Goal: Task Accomplishment & Management: Use online tool/utility

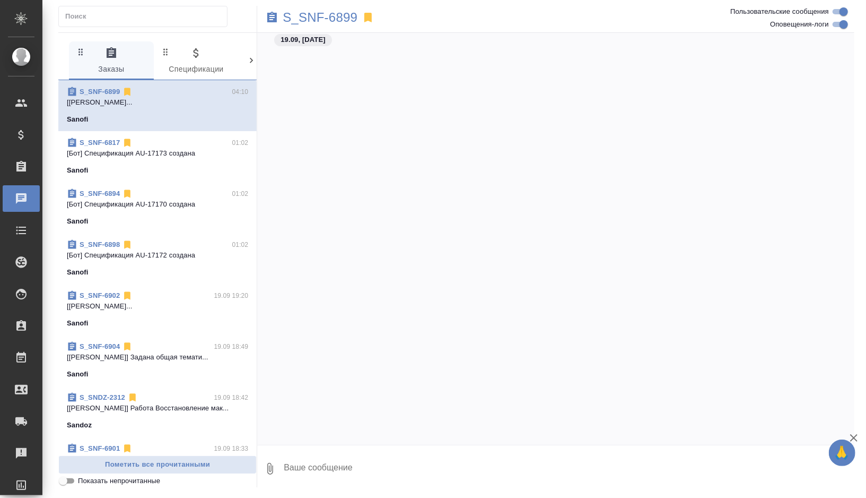
scroll to position [23328, 0]
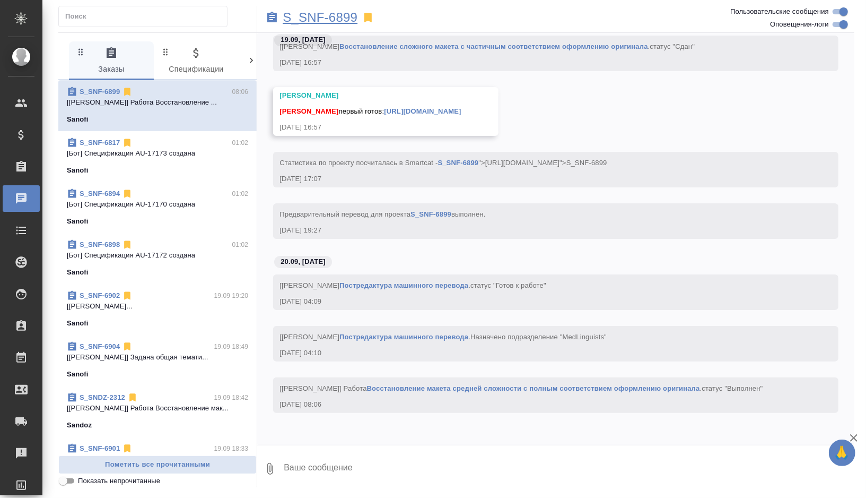
click at [349, 18] on p "S_SNF-6899" at bounding box center [320, 17] width 75 height 11
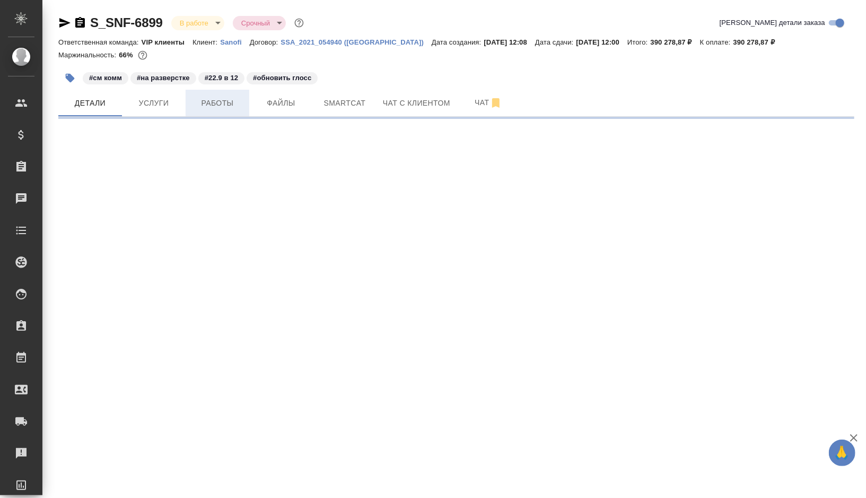
click at [214, 100] on span "Работы" at bounding box center [217, 103] width 51 height 13
select select "RU"
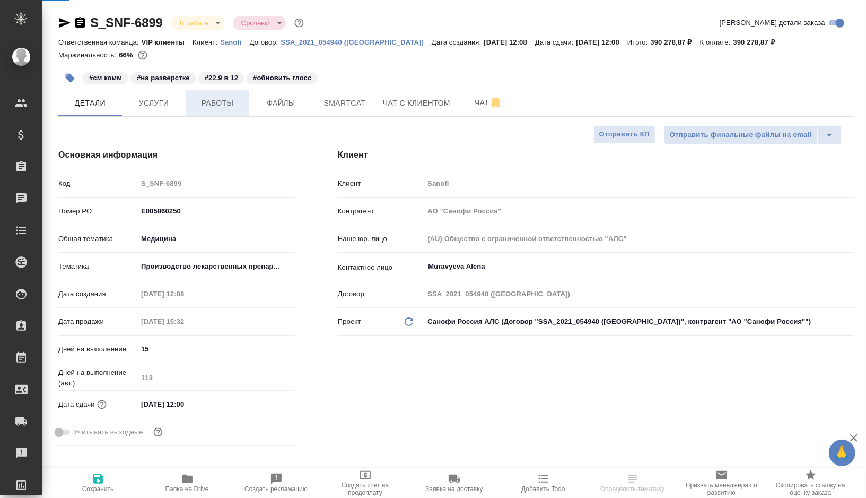
type textarea "x"
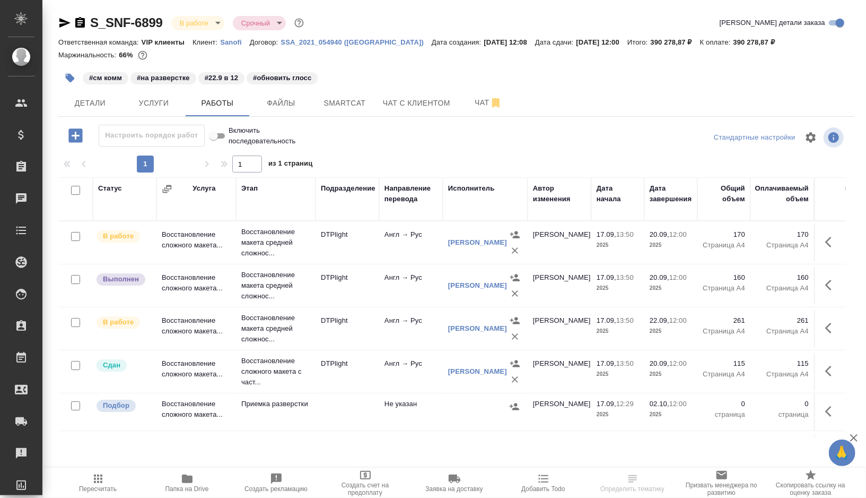
scroll to position [6, 0]
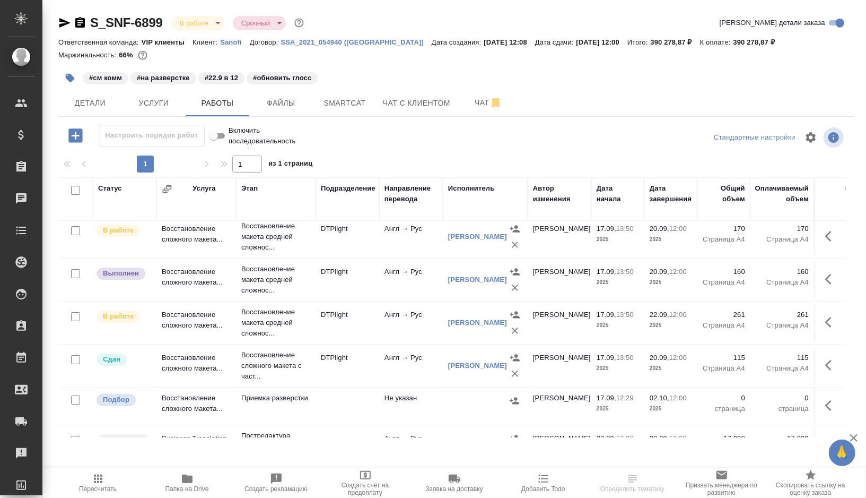
click at [360, 283] on td "DTPlight" at bounding box center [348, 279] width 64 height 37
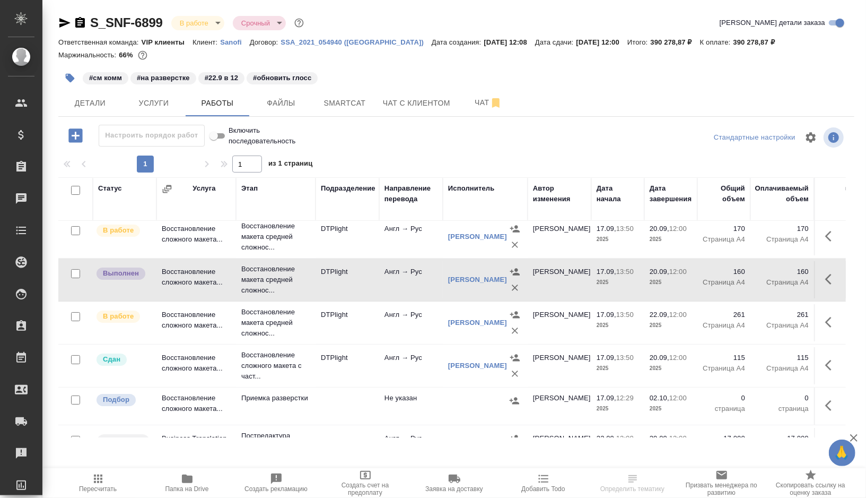
click at [360, 283] on td "DTPlight" at bounding box center [348, 279] width 64 height 37
click at [342, 111] on button "Smartcat" at bounding box center [345, 103] width 64 height 27
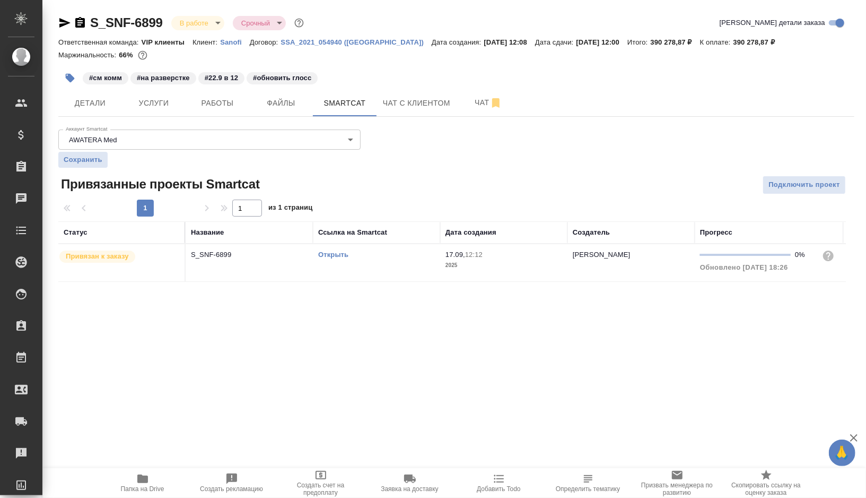
click at [331, 254] on link "Открыть" at bounding box center [333, 254] width 30 height 8
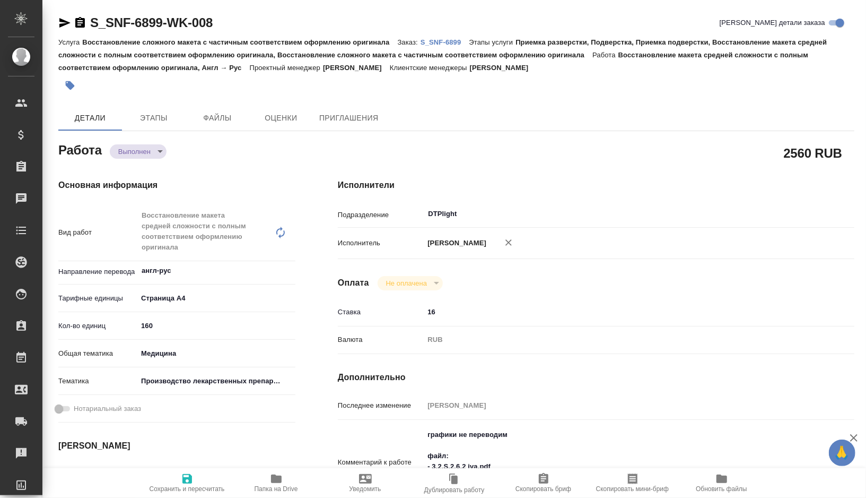
type textarea "x"
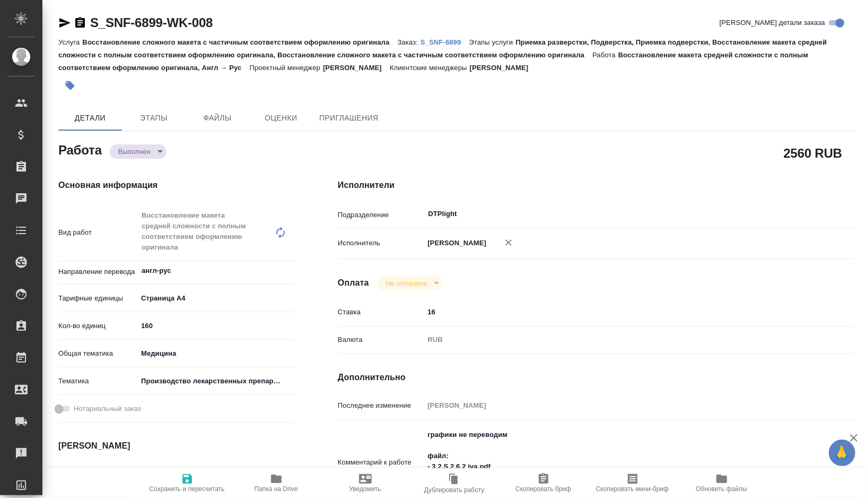
type textarea "x"
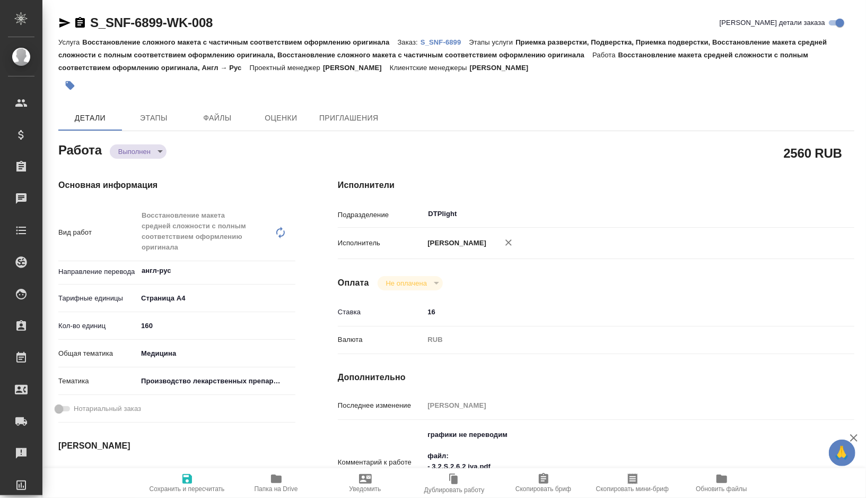
type textarea "x"
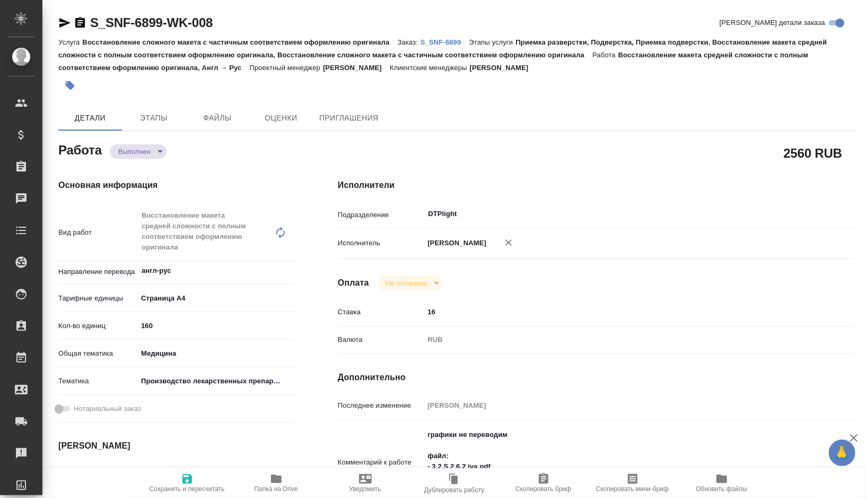
type textarea "x"
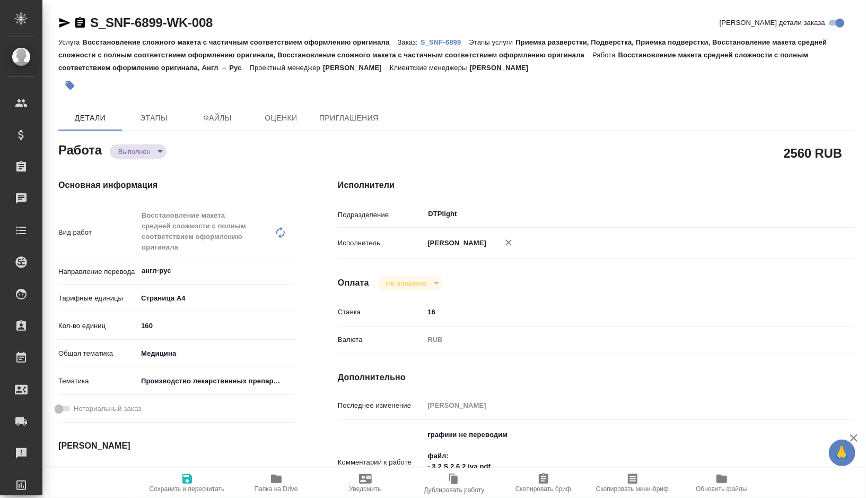
type textarea "x"
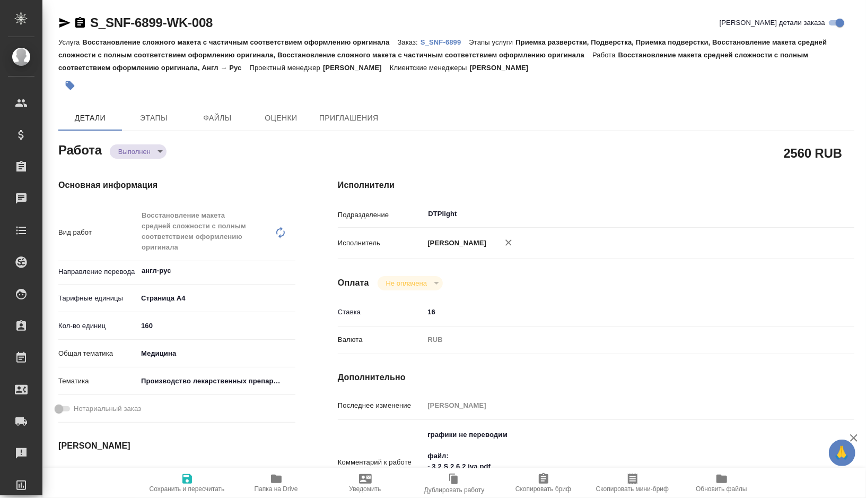
type textarea "x"
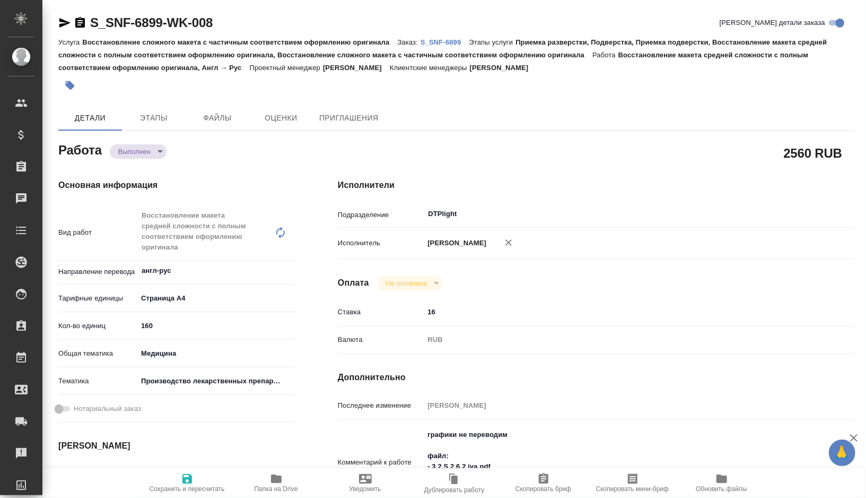
click at [267, 479] on span "Папка на Drive" at bounding box center [276, 482] width 76 height 20
type textarea "x"
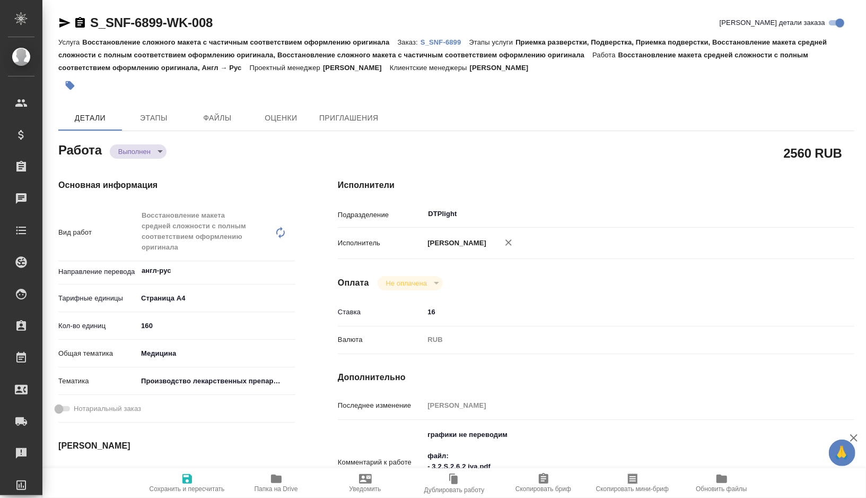
type textarea "x"
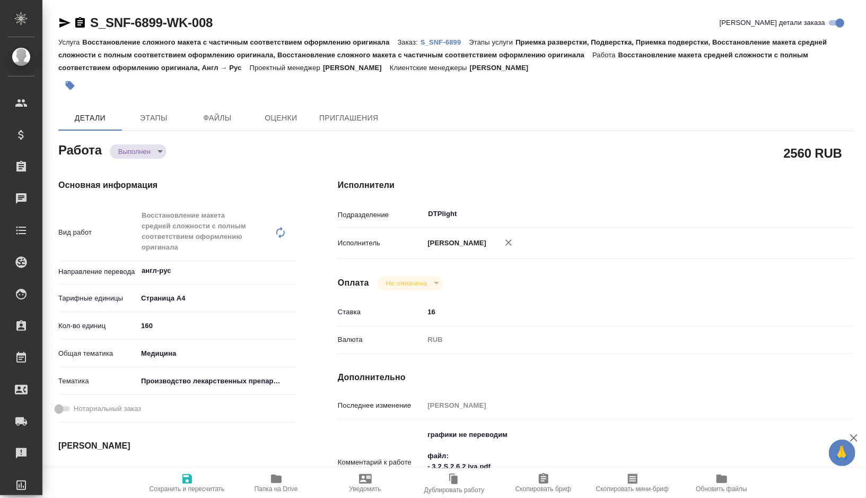
type textarea "x"
